Goal: Transaction & Acquisition: Purchase product/service

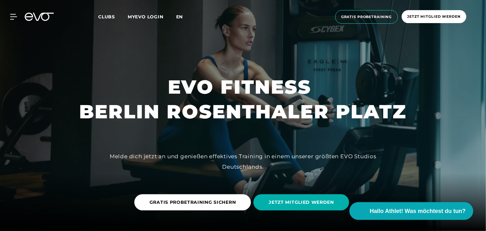
click at [180, 17] on span "en" at bounding box center [179, 17] width 7 height 6
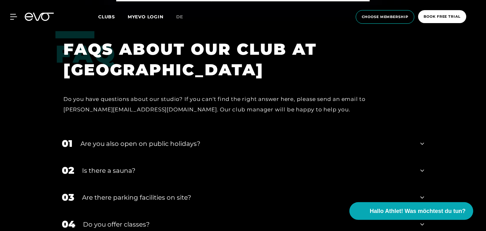
scroll to position [2153, 0]
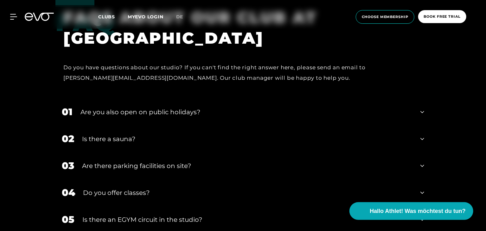
click at [181, 107] on div "Are you also open on public holidays?" at bounding box center [246, 111] width 332 height 9
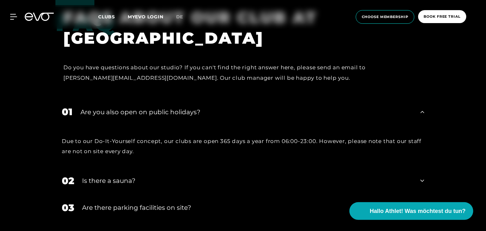
click at [181, 107] on div "Are you also open on public holidays?" at bounding box center [246, 111] width 332 height 9
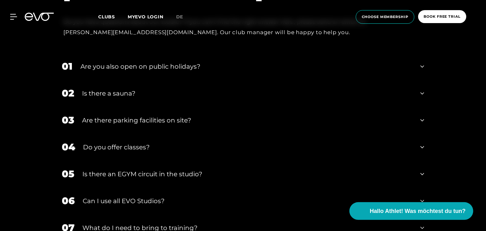
scroll to position [2216, 0]
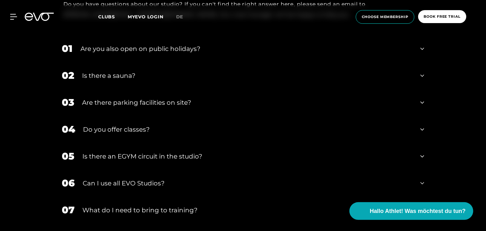
click at [150, 125] on div "Do you offer classes?" at bounding box center [247, 129] width 329 height 9
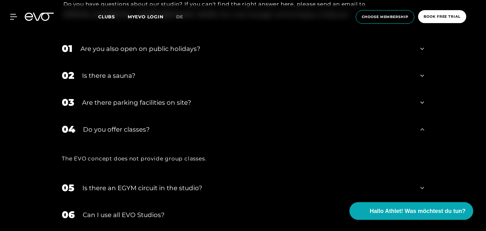
click at [150, 125] on div "Do you offer classes?" at bounding box center [247, 129] width 329 height 9
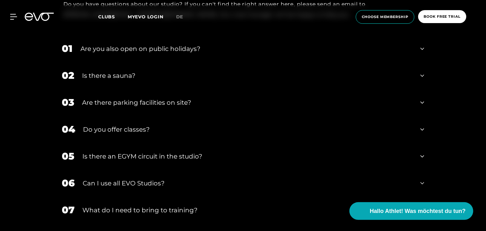
click at [124, 179] on div "Can I use all EVO Studios?" at bounding box center [248, 183] width 330 height 9
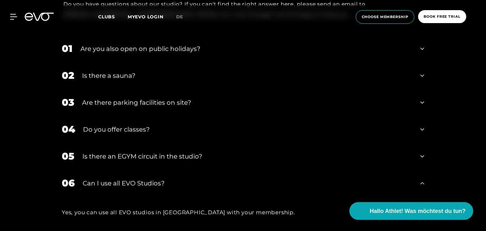
click at [124, 179] on div "Can I use all EVO Studios?" at bounding box center [248, 183] width 330 height 9
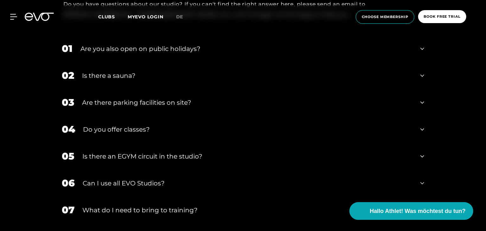
click at [124, 179] on div "Can I use all EVO Studios?" at bounding box center [248, 183] width 330 height 9
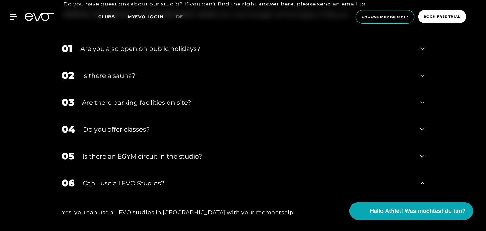
click at [124, 179] on div "Can I use all EVO Studios?" at bounding box center [248, 183] width 330 height 9
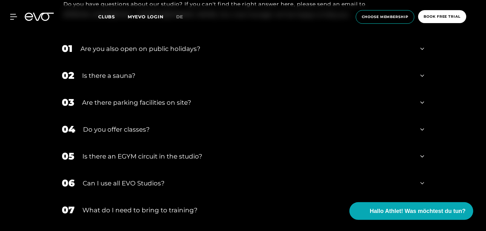
click at [135, 205] on div "What do I need to bring to training?" at bounding box center [247, 209] width 330 height 9
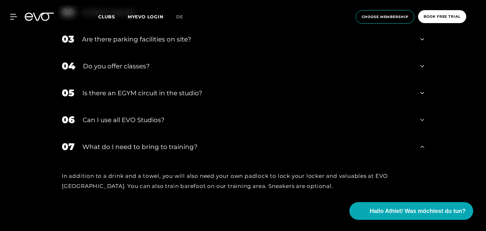
click at [141, 142] on div "What do I need to bring to training?" at bounding box center [247, 146] width 330 height 9
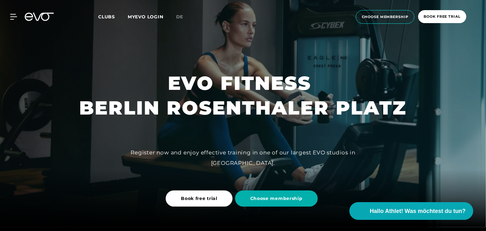
scroll to position [0, 0]
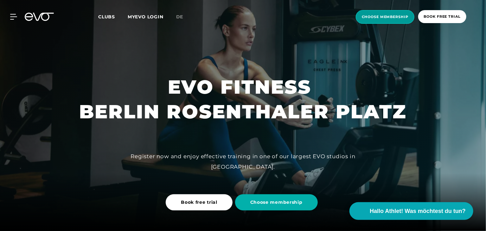
click at [370, 16] on span "choose membership" at bounding box center [385, 16] width 47 height 5
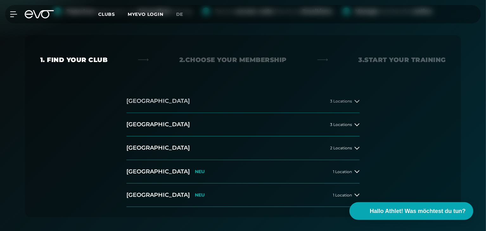
scroll to position [127, 0]
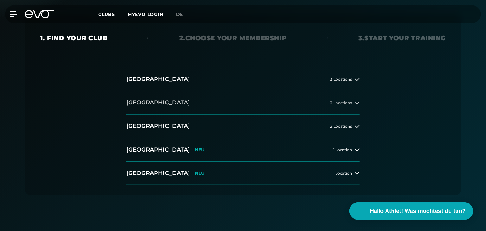
click at [283, 103] on button "[GEOGRAPHIC_DATA] 3 Locations" at bounding box center [242, 102] width 233 height 23
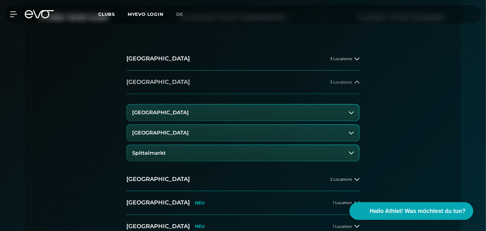
scroll to position [158, 0]
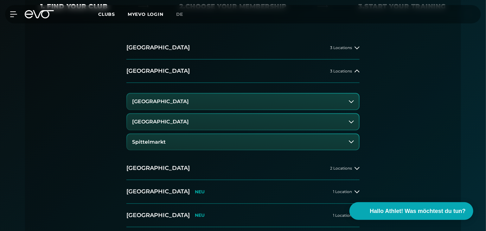
click at [186, 122] on h3 "[GEOGRAPHIC_DATA]" at bounding box center [160, 122] width 57 height 6
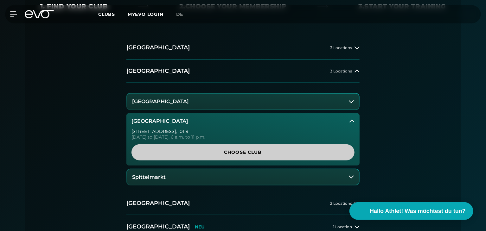
click at [229, 149] on span "Choose Club" at bounding box center [242, 152] width 223 height 16
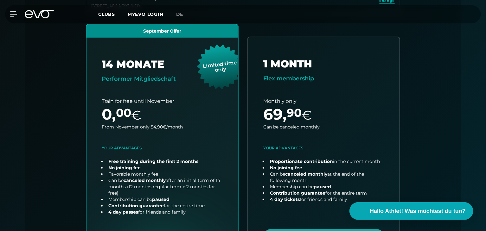
scroll to position [203, 0]
